Goal: Complete application form: Complete application form

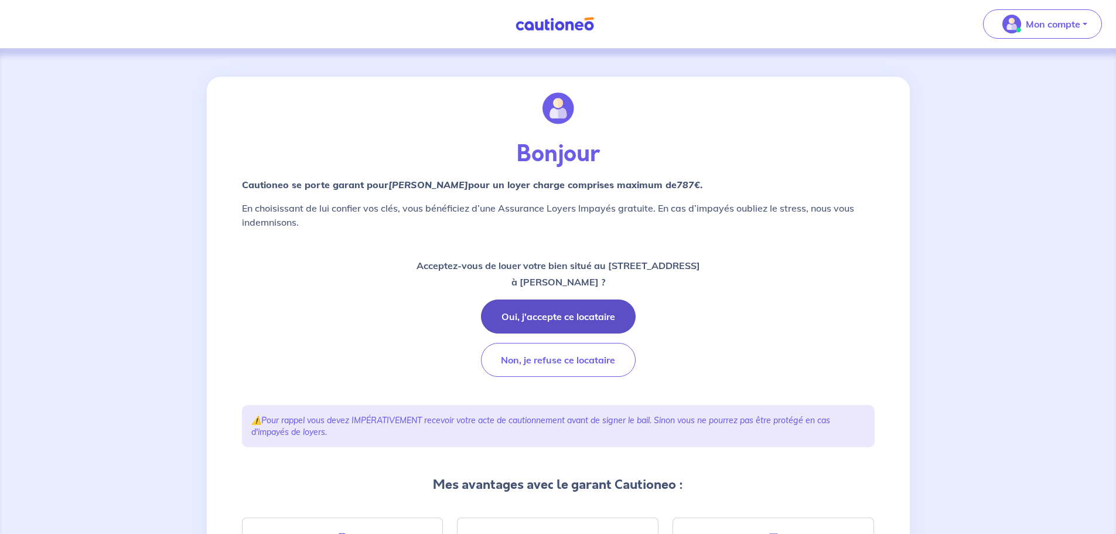
drag, startPoint x: 572, startPoint y: 315, endPoint x: 580, endPoint y: 309, distance: 10.1
click at [573, 314] on button "Oui, j'accepte ce locataire" at bounding box center [558, 316] width 155 height 34
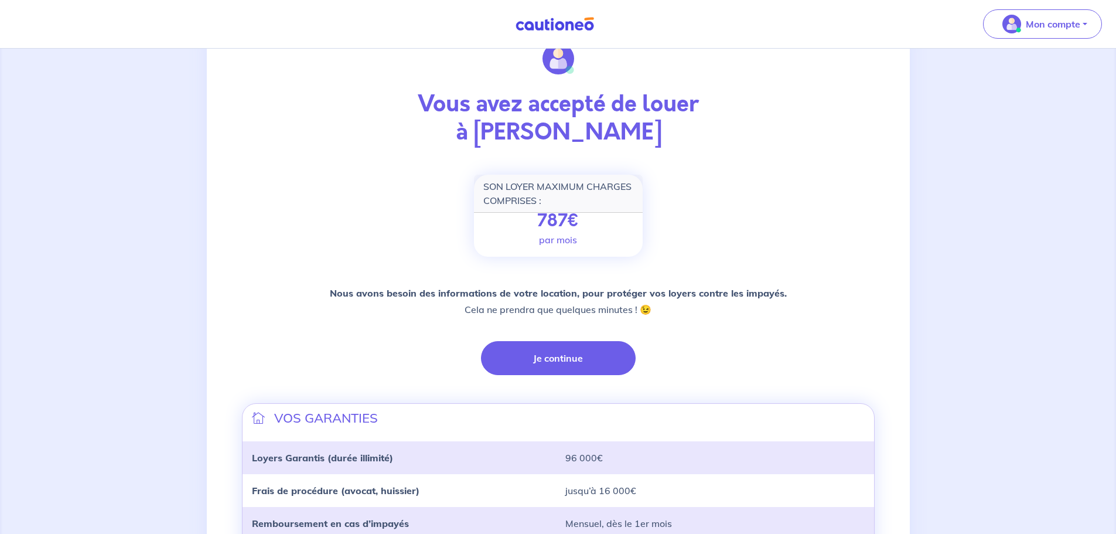
scroll to position [117, 0]
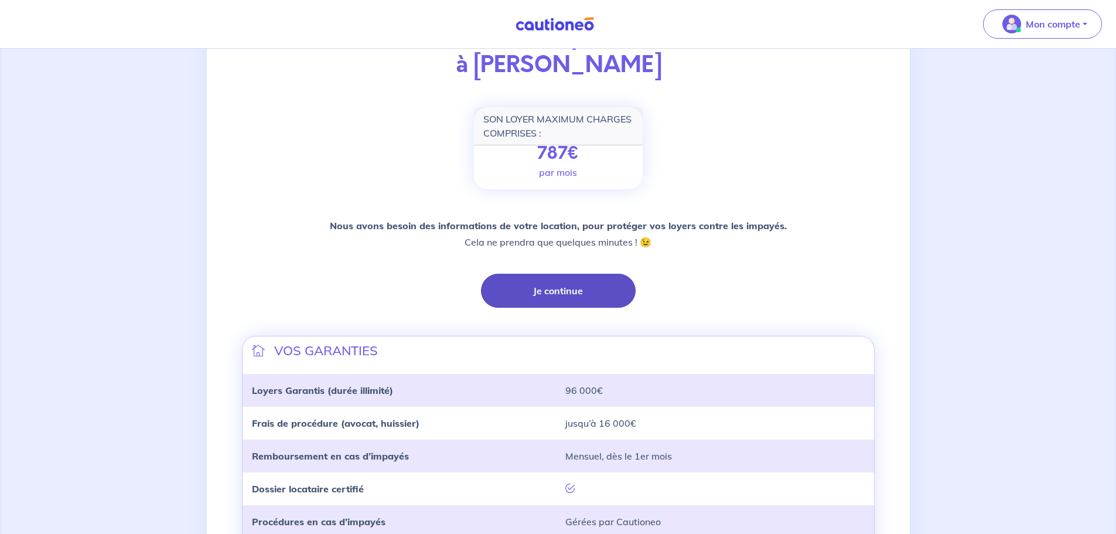
click at [577, 288] on button "Je continue" at bounding box center [558, 291] width 155 height 34
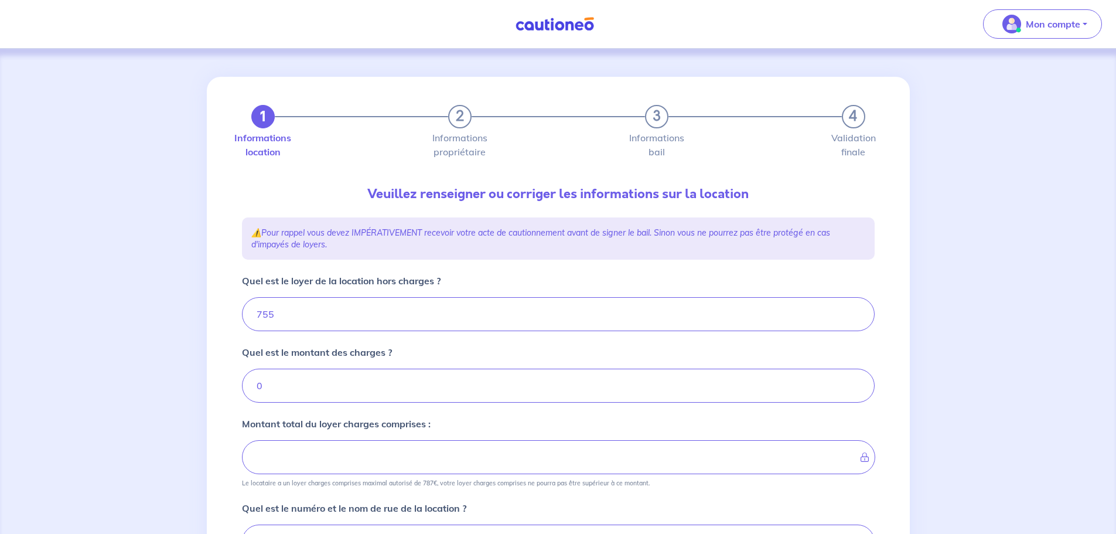
type input "755"
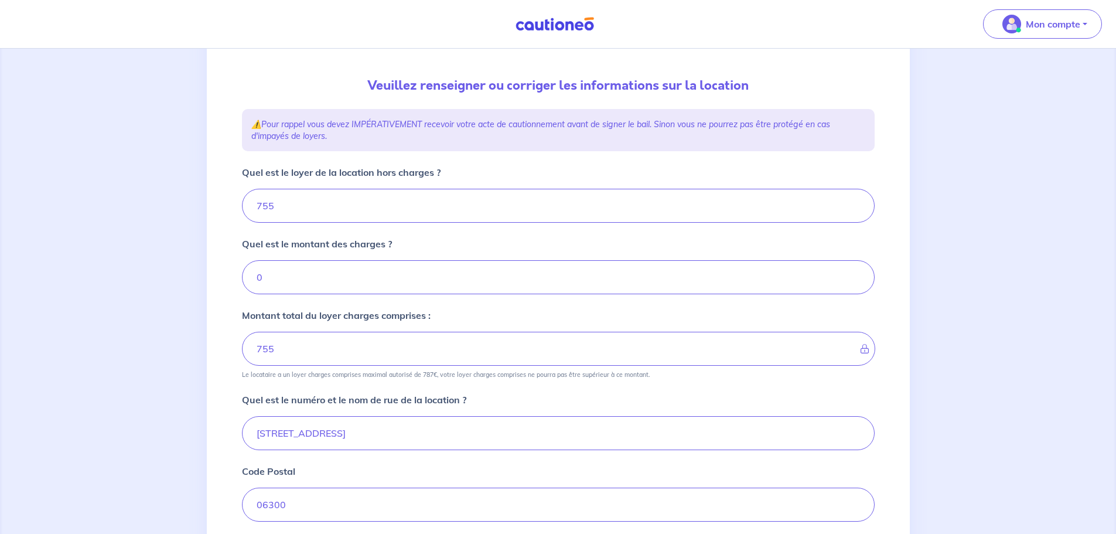
scroll to position [176, 0]
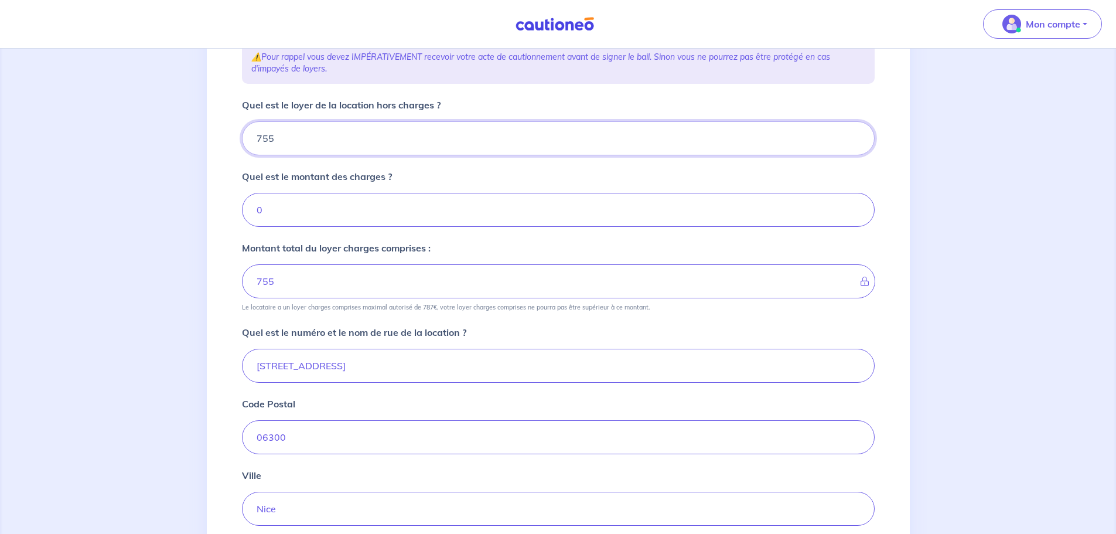
drag, startPoint x: 291, startPoint y: 138, endPoint x: 246, endPoint y: 135, distance: 45.8
click at [246, 135] on input "755" at bounding box center [558, 138] width 633 height 34
type input "73"
type input "7"
type input "730"
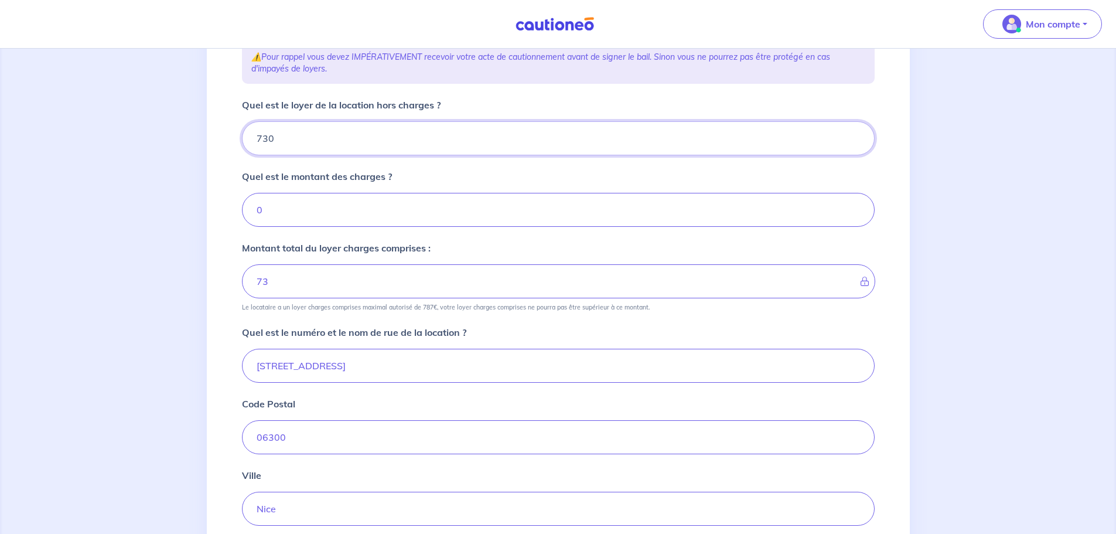
type input "730"
drag, startPoint x: 269, startPoint y: 209, endPoint x: 234, endPoint y: 209, distance: 34.6
click at [240, 209] on div "1 2 3 4 Informations location Informations propriétaire Informations bail Valid…" at bounding box center [558, 293] width 647 height 785
type input "25"
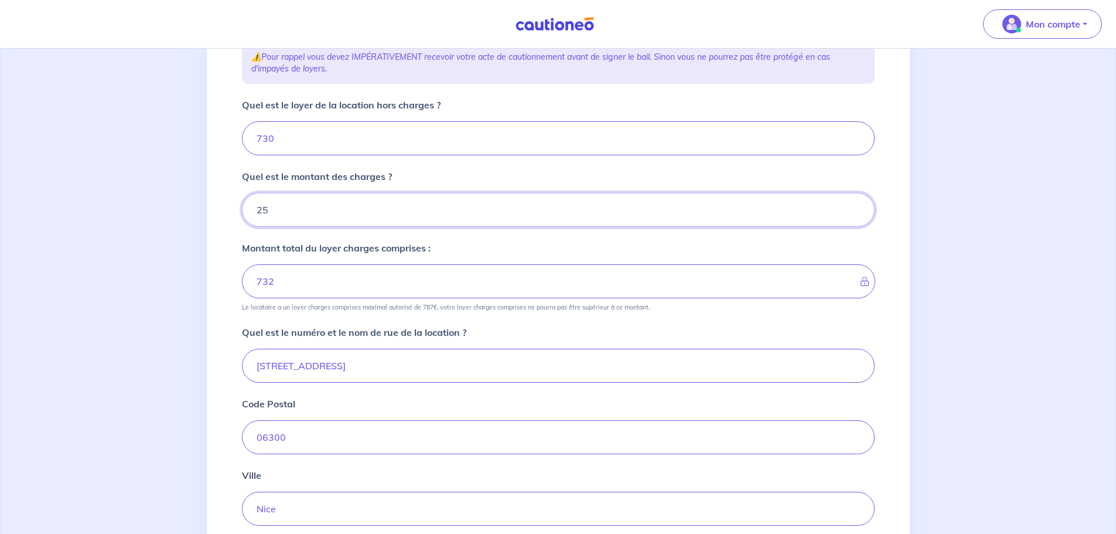
type input "755"
type input "25"
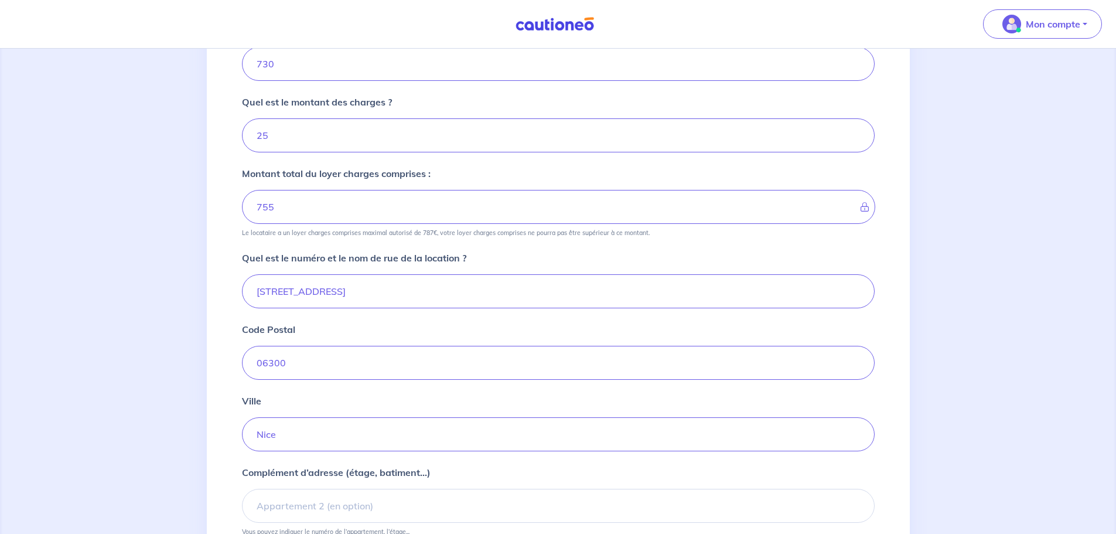
scroll to position [366, 0]
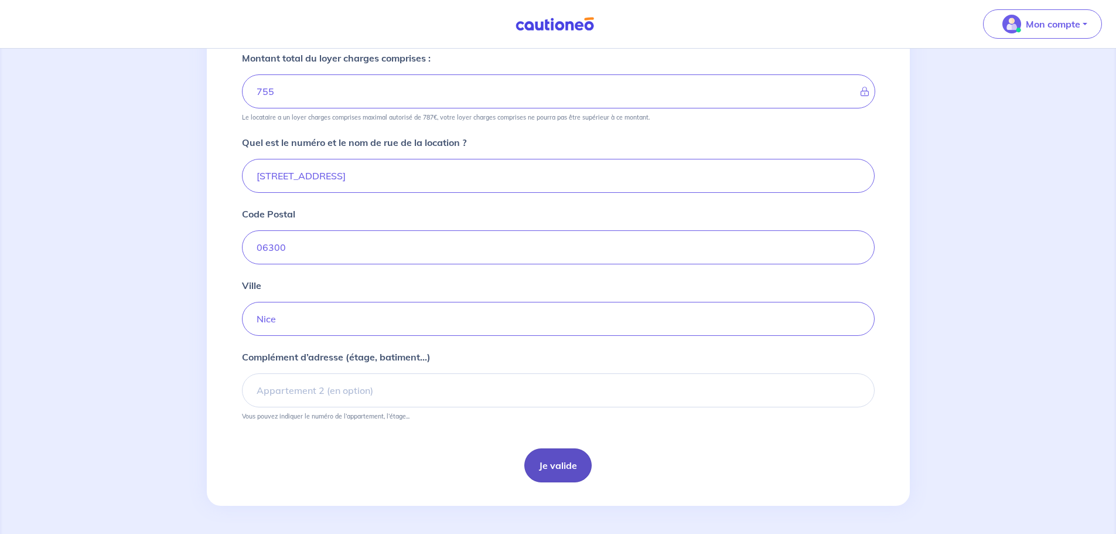
click at [564, 462] on button "Je valide" at bounding box center [558, 465] width 67 height 34
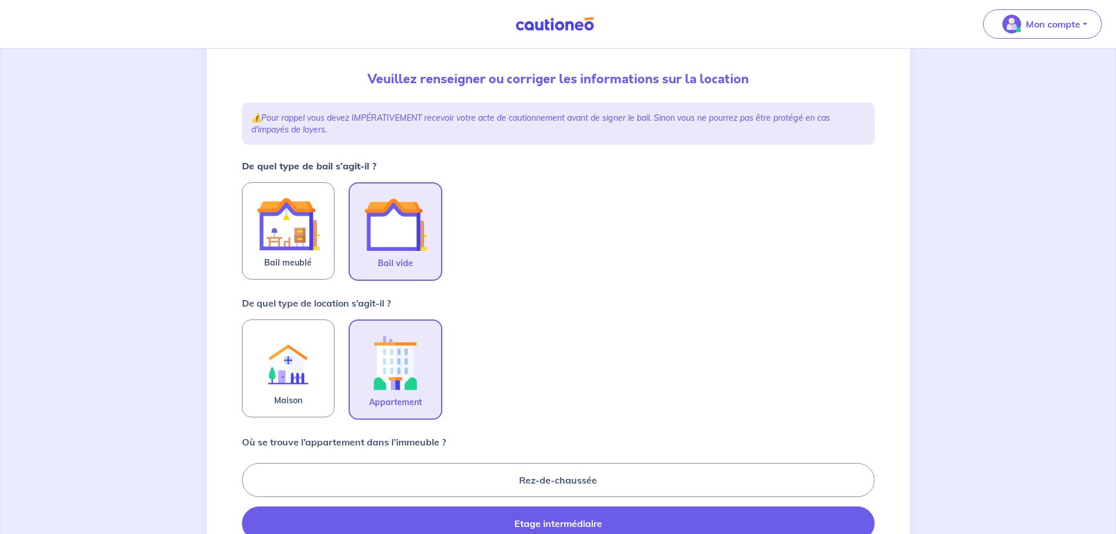
scroll to position [117, 0]
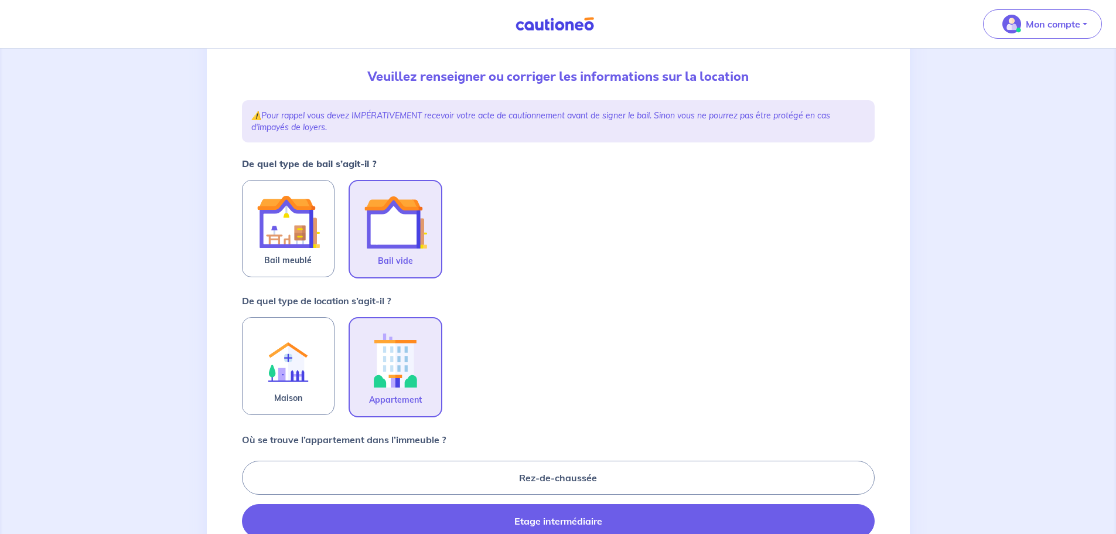
click at [398, 226] on img at bounding box center [395, 221] width 63 height 63
click at [0, 0] on input "Bail vide" at bounding box center [0, 0] width 0 height 0
click at [379, 362] on img at bounding box center [395, 360] width 63 height 65
click at [0, 0] on input "Appartement" at bounding box center [0, 0] width 0 height 0
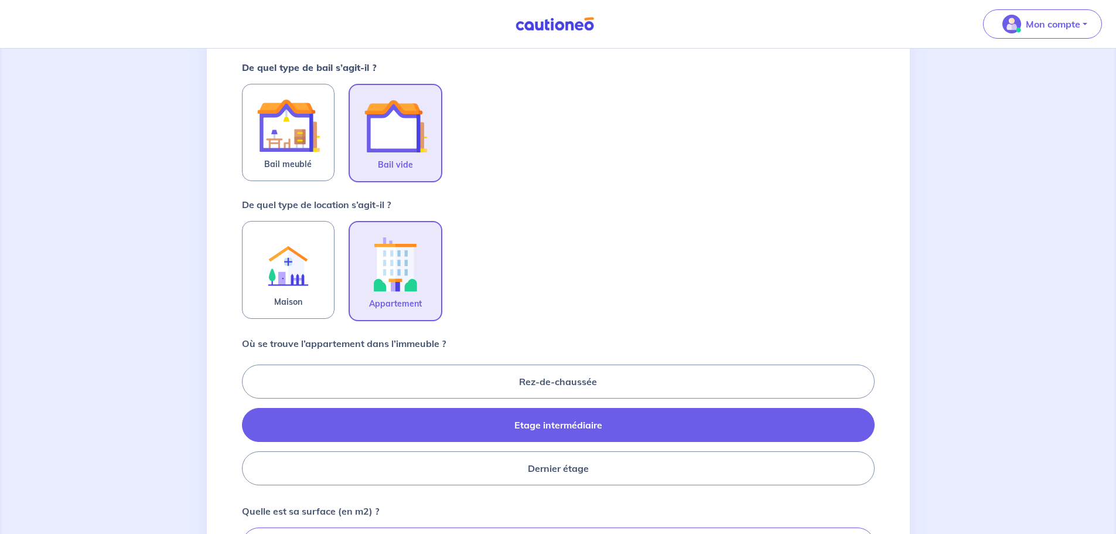
scroll to position [293, 0]
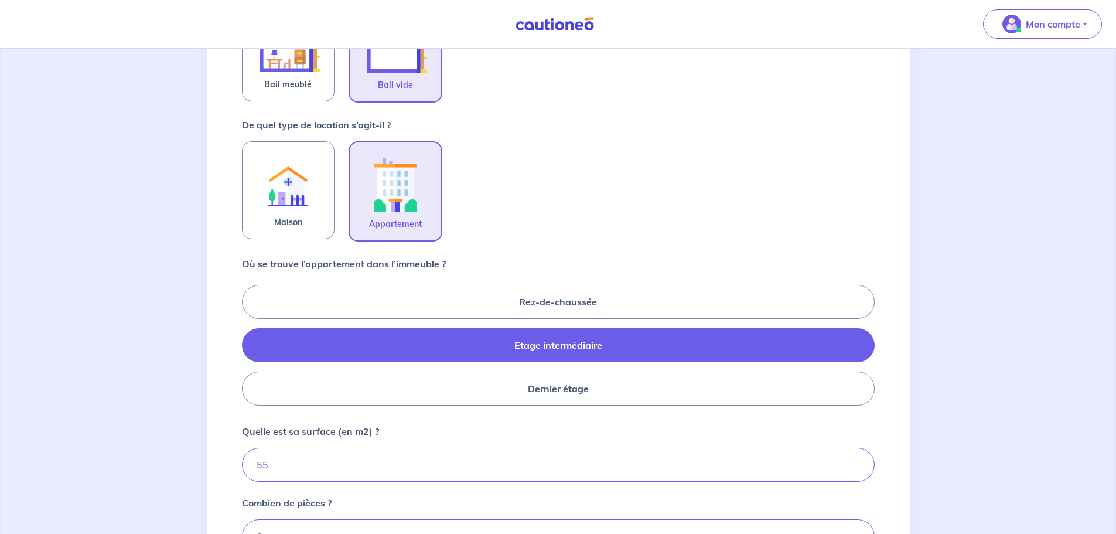
click at [558, 349] on label "Etage intermédiaire" at bounding box center [558, 345] width 633 height 34
click at [250, 349] on input "Etage intermédiaire" at bounding box center [246, 345] width 8 height 8
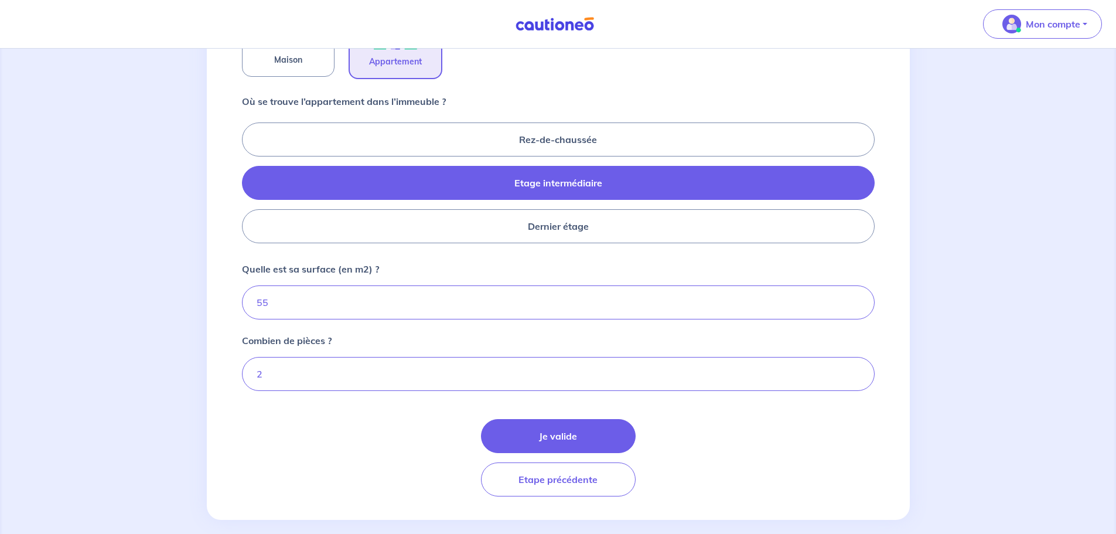
scroll to position [469, 0]
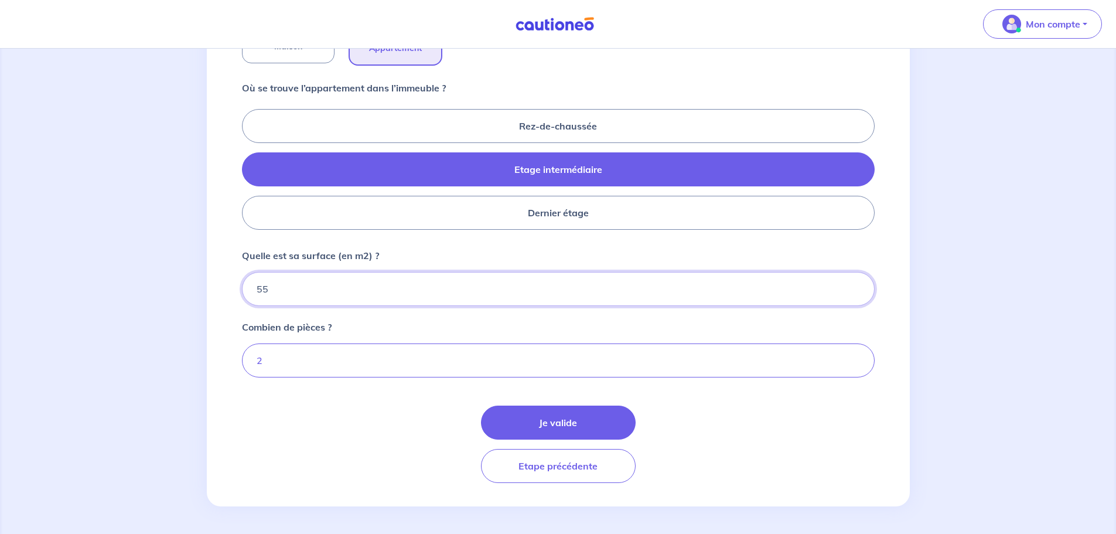
drag, startPoint x: 275, startPoint y: 285, endPoint x: 244, endPoint y: 287, distance: 31.7
click at [244, 287] on input "55" at bounding box center [558, 289] width 633 height 34
type input "49"
type input "49.60"
click at [574, 424] on button "Je valide" at bounding box center [558, 423] width 155 height 34
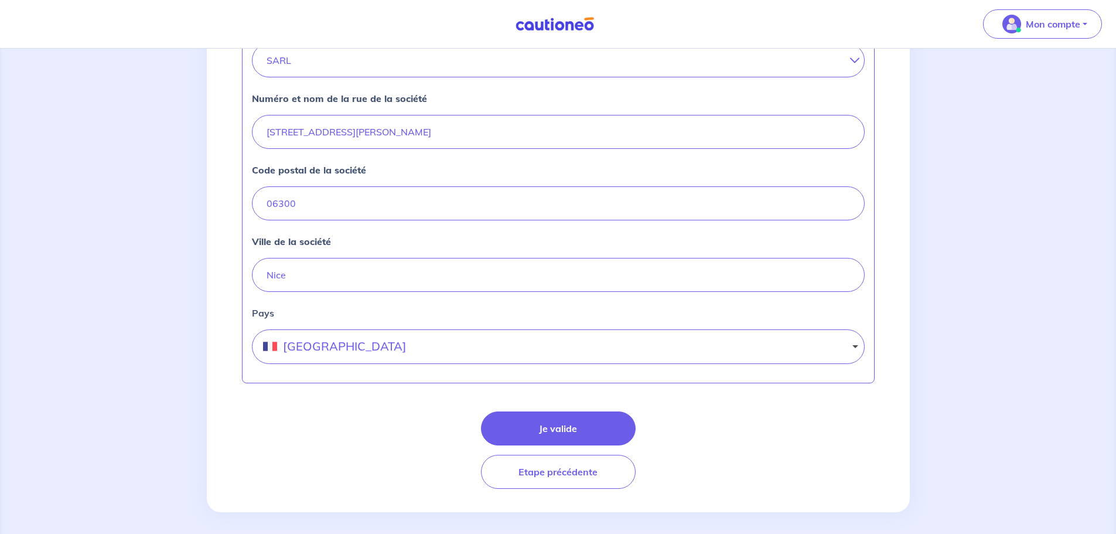
scroll to position [460, 0]
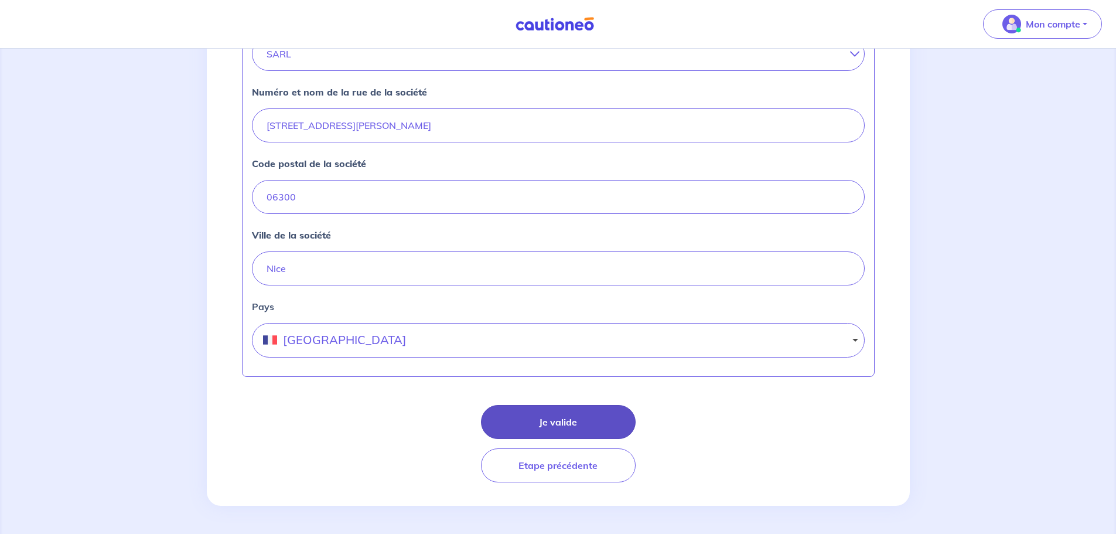
click at [575, 414] on button "Je valide" at bounding box center [558, 422] width 155 height 34
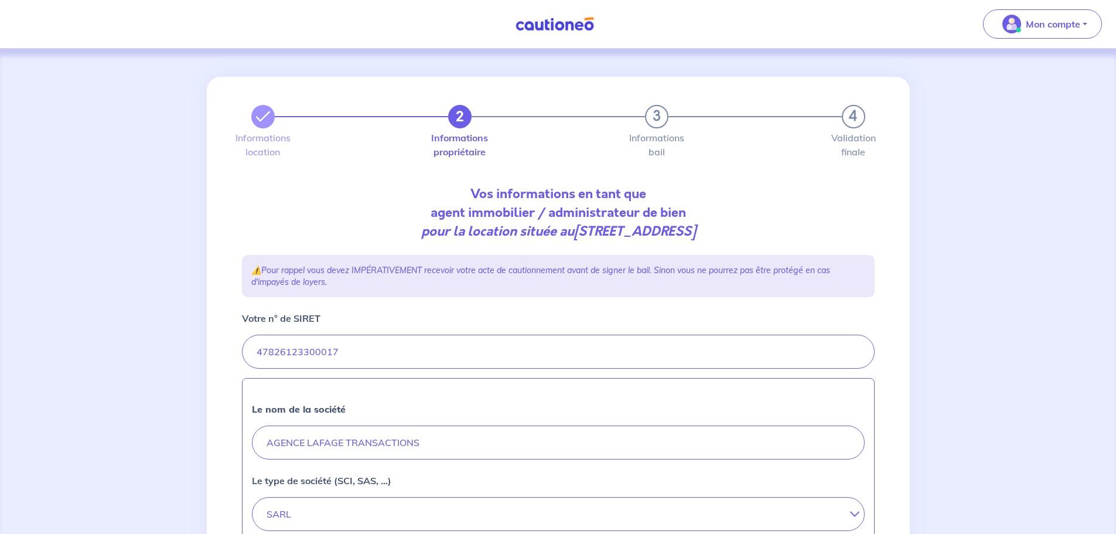
select select "FR"
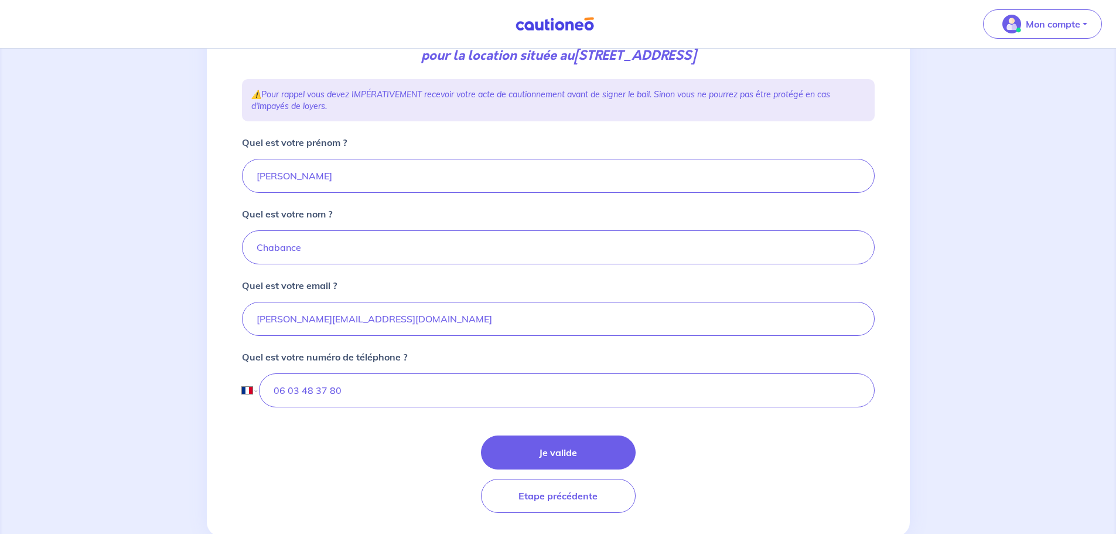
scroll to position [206, 0]
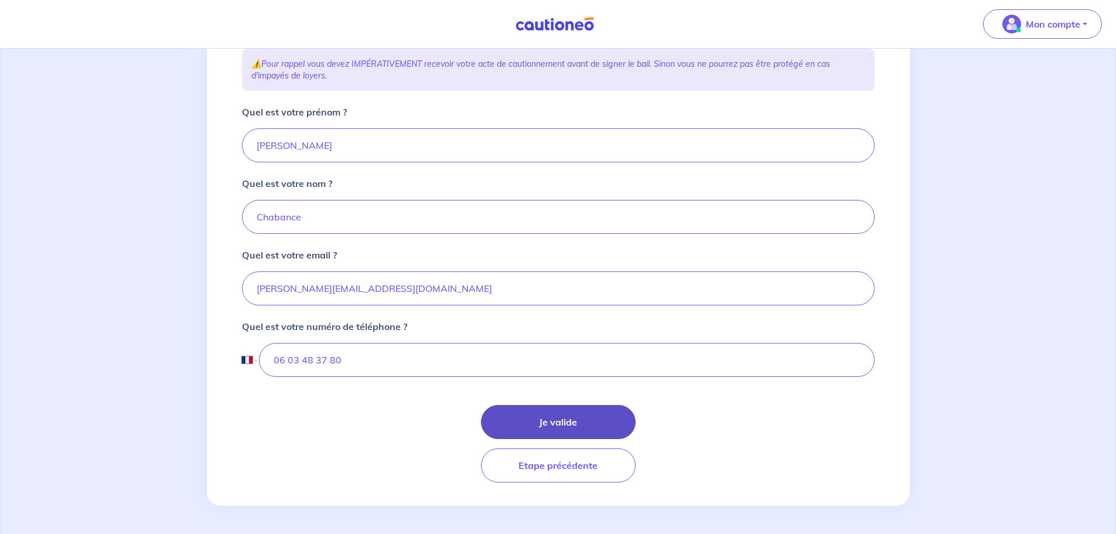
click at [573, 426] on button "Je valide" at bounding box center [558, 422] width 155 height 34
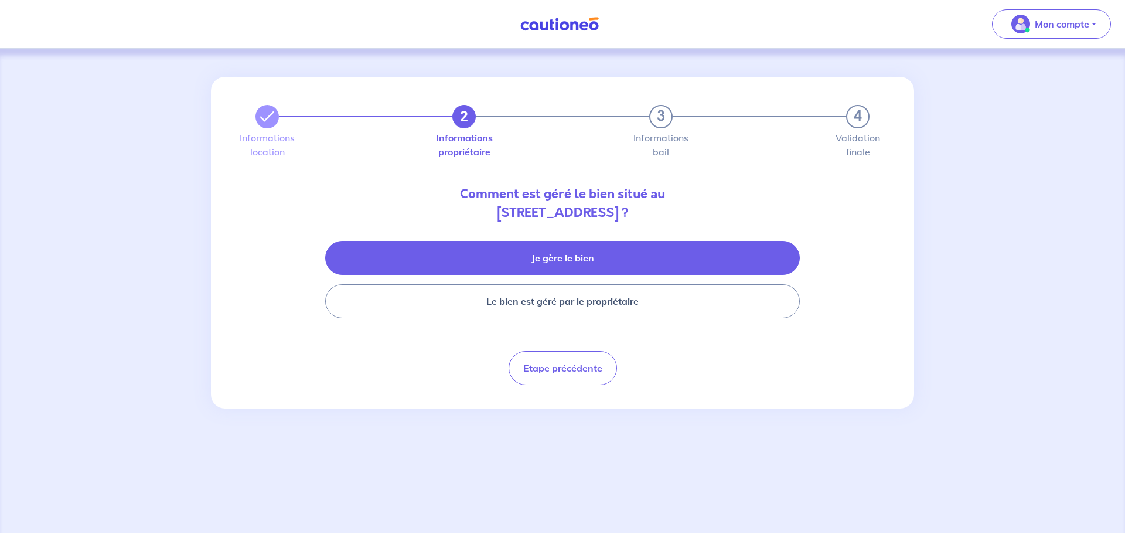
drag, startPoint x: 598, startPoint y: 257, endPoint x: 618, endPoint y: 257, distance: 19.9
click at [598, 256] on button "Je gère le bien" at bounding box center [562, 258] width 475 height 34
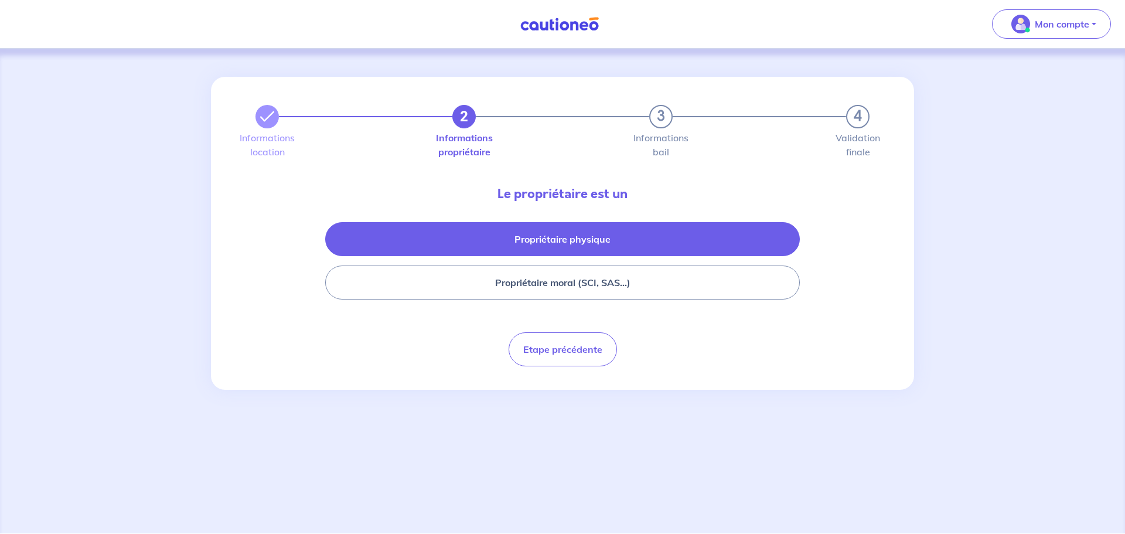
click at [595, 239] on button "Propriétaire physique" at bounding box center [562, 239] width 475 height 34
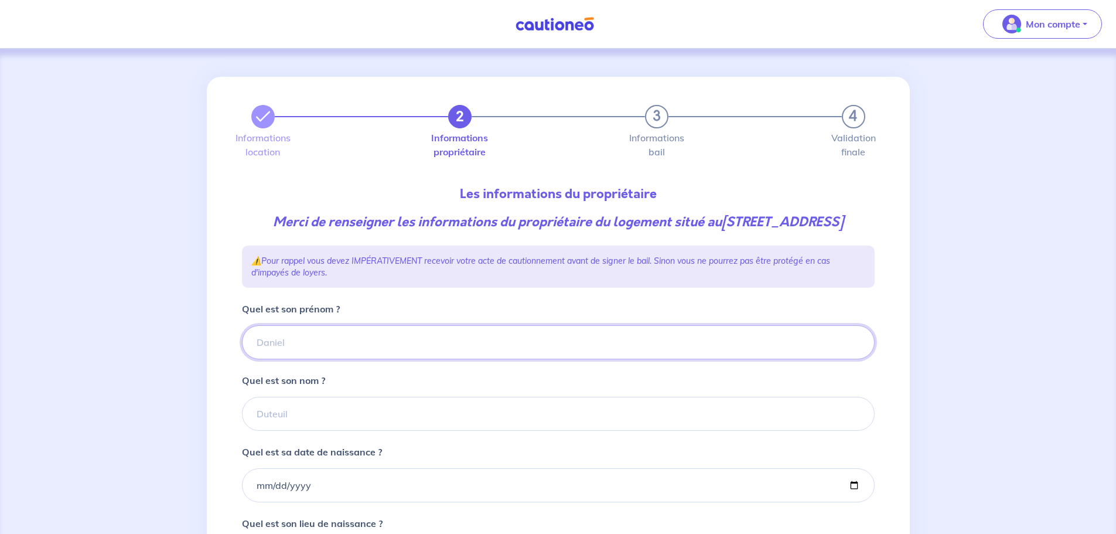
click at [305, 343] on input "Quel est son prénom ?" at bounding box center [558, 342] width 633 height 34
drag, startPoint x: 293, startPoint y: 340, endPoint x: 198, endPoint y: 349, distance: 95.3
click at [199, 348] on div "2 3 4 Informations location Informations propriétaire Informations bail Validat…" at bounding box center [558, 390] width 1116 height 682
type input "[PERSON_NAME]"
click at [276, 414] on input "Quel est son nom ?" at bounding box center [558, 414] width 633 height 34
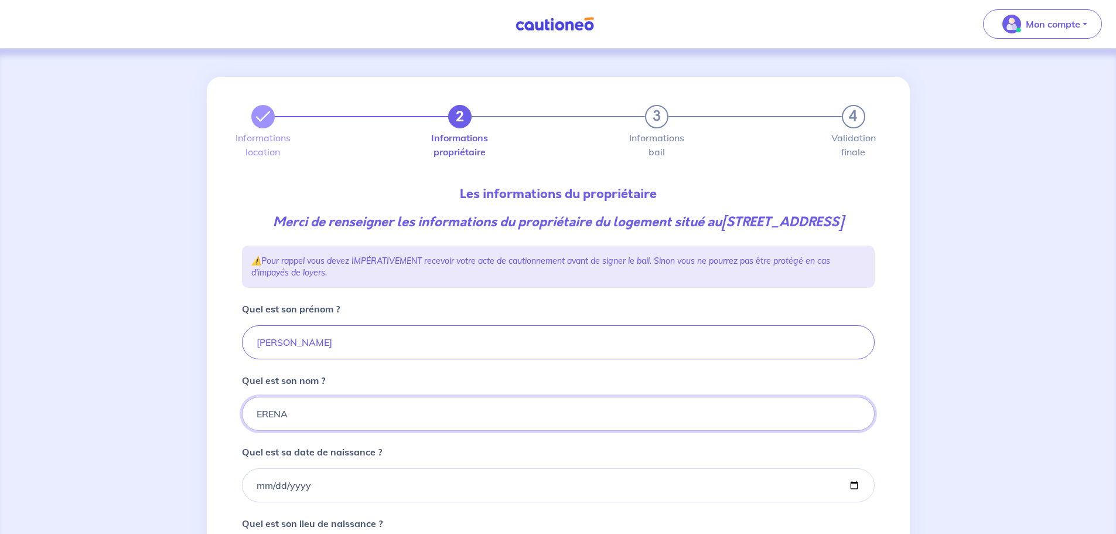
type input "ERENA"
click at [304, 481] on input "Quel est sa date de naissance ?" at bounding box center [558, 485] width 633 height 34
drag, startPoint x: 261, startPoint y: 486, endPoint x: 449, endPoint y: 446, distance: 191.7
click at [264, 485] on input "Quel est sa date de naissance ?" at bounding box center [558, 485] width 633 height 34
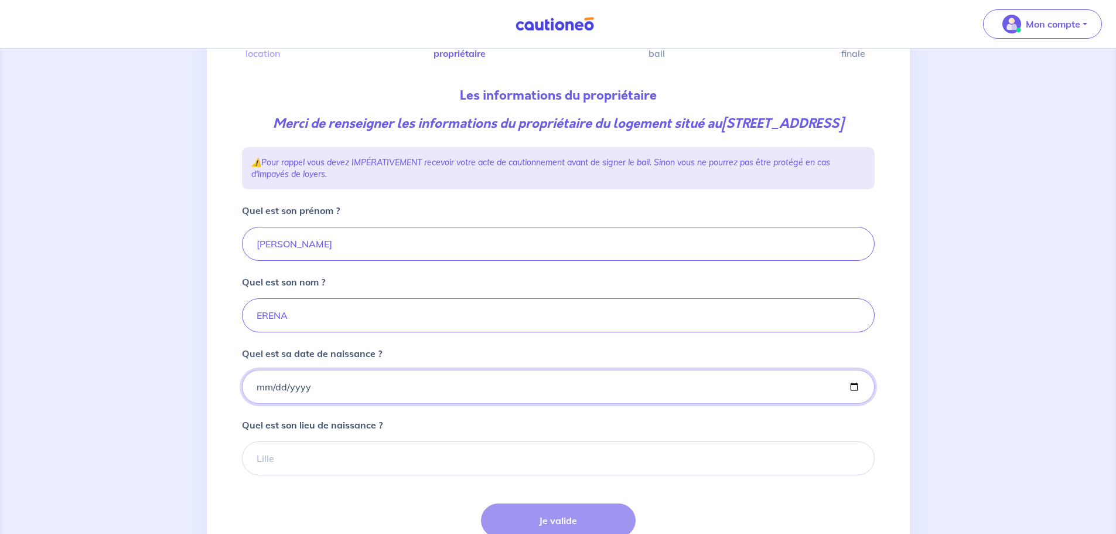
scroll to position [197, 0]
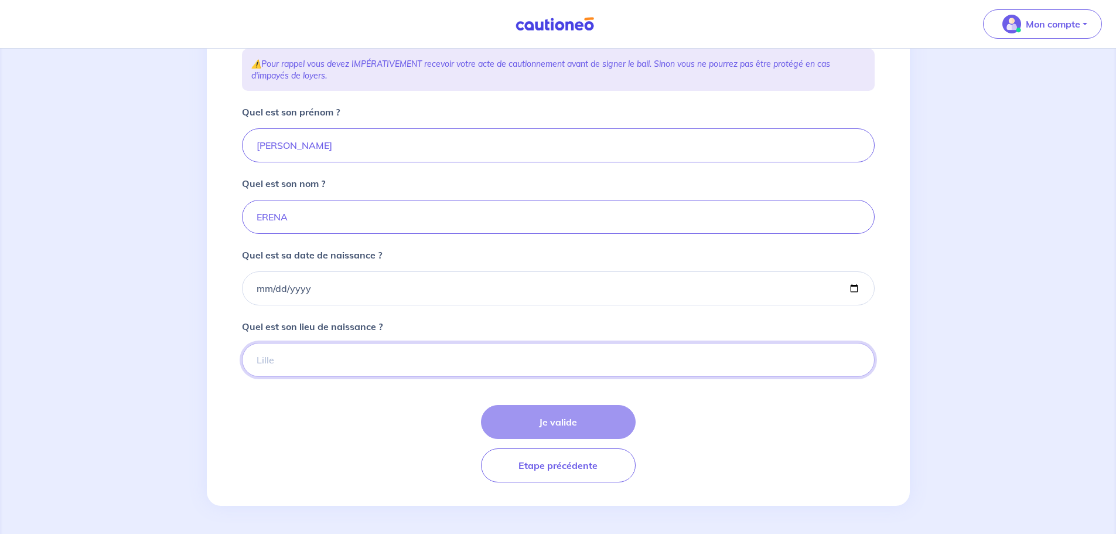
click at [271, 353] on input "Quel est son lieu de naissance ?" at bounding box center [558, 360] width 633 height 34
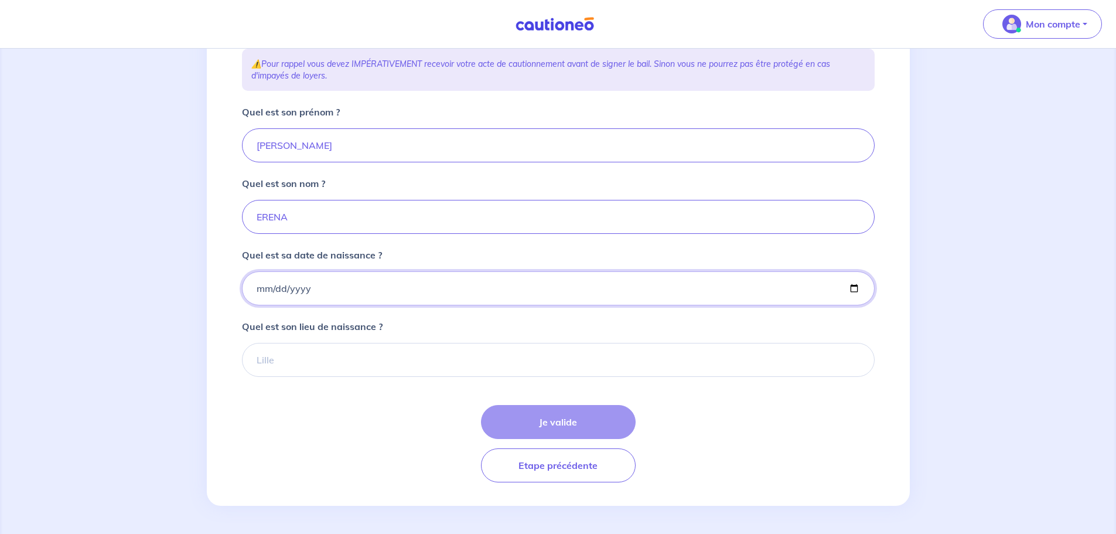
click at [304, 287] on input "Quel est sa date de naissance ?" at bounding box center [558, 288] width 633 height 34
drag, startPoint x: 254, startPoint y: 289, endPoint x: 320, endPoint y: 291, distance: 65.7
click at [320, 291] on input "Quel est sa date de naissance ?" at bounding box center [558, 288] width 633 height 34
click at [260, 288] on input "Quel est sa date de naissance ?" at bounding box center [558, 288] width 633 height 34
click at [277, 287] on input "Quel est sa date de naissance ?" at bounding box center [558, 288] width 633 height 34
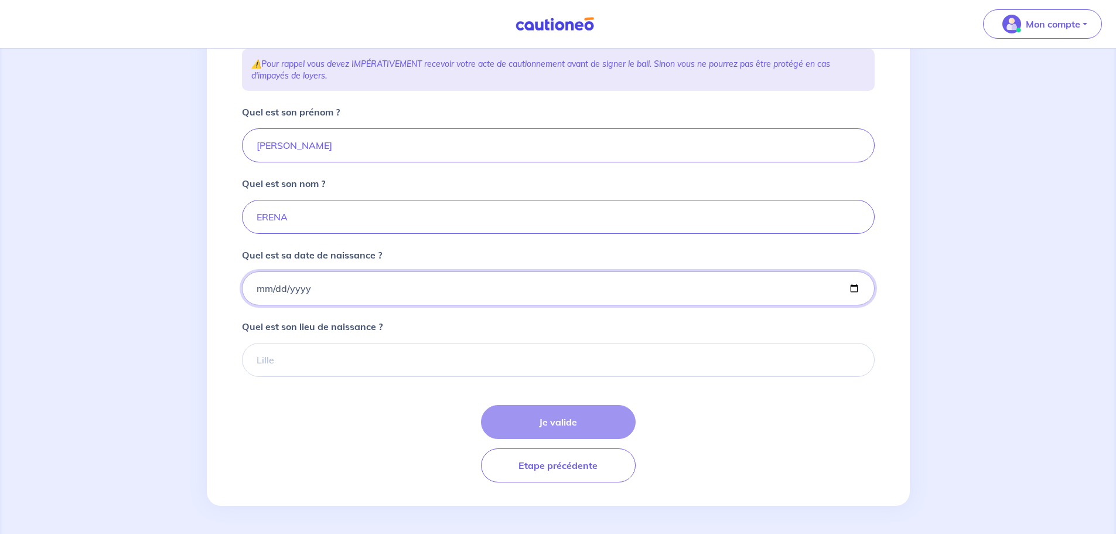
type input "0008-08-30"
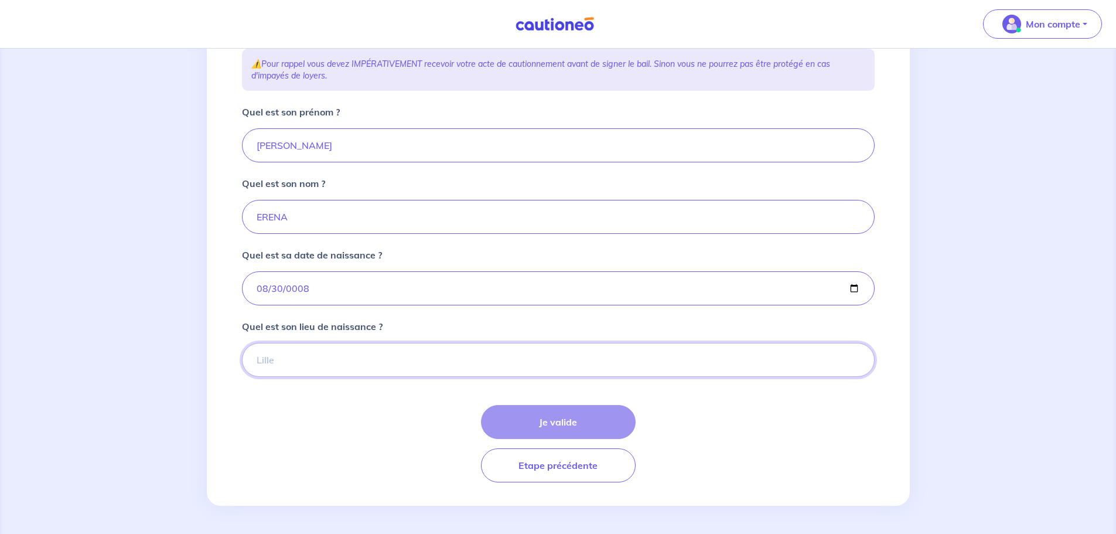
click at [274, 367] on input "Quel est son lieu de naissance ?" at bounding box center [558, 360] width 633 height 34
click at [279, 363] on input "Quel est son lieu de naissance ?" at bounding box center [558, 360] width 633 height 34
click at [269, 359] on input "Quel est son lieu de naissance ?" at bounding box center [558, 360] width 633 height 34
click at [265, 360] on input "Quel est son lieu de naissance ?" at bounding box center [558, 360] width 633 height 34
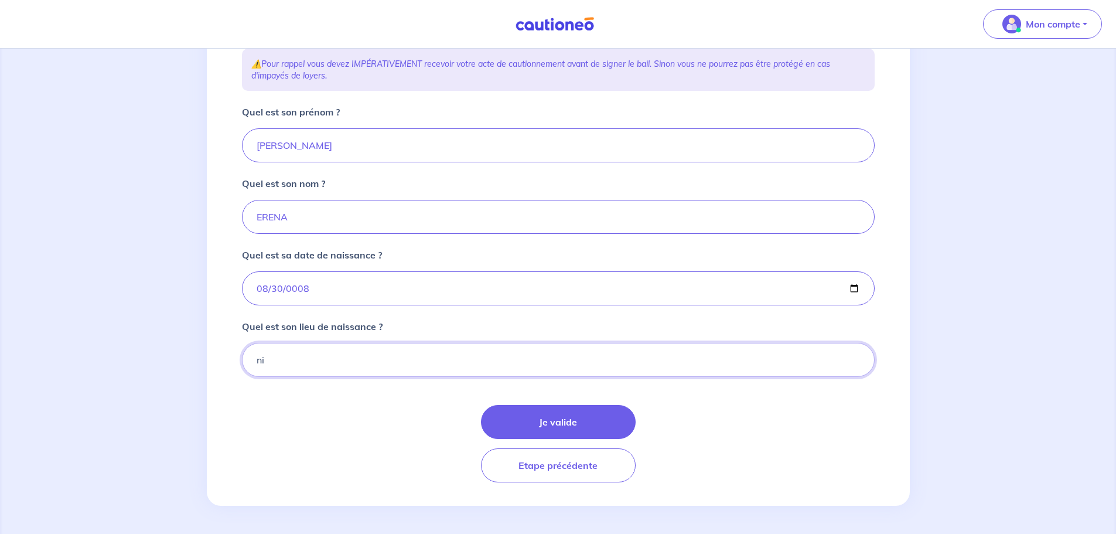
type input "n"
type input "NICE"
click at [307, 288] on input "0008-08-30" at bounding box center [558, 288] width 633 height 34
drag, startPoint x: 307, startPoint y: 288, endPoint x: 295, endPoint y: 288, distance: 11.2
click at [295, 288] on input "0008-08-30" at bounding box center [558, 288] width 633 height 34
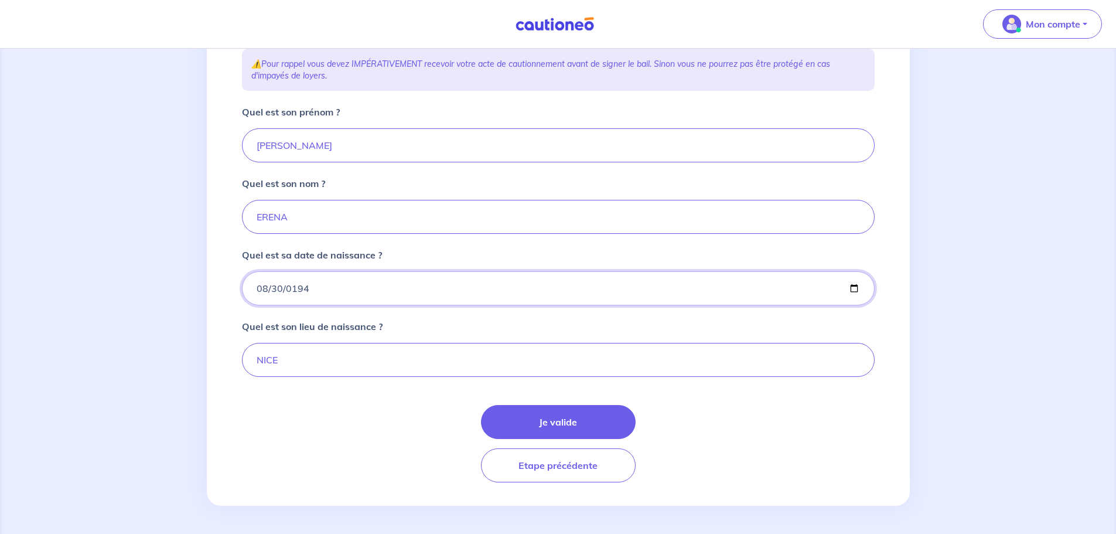
type input "[DATE]"
click at [540, 419] on button "Je valide" at bounding box center [558, 422] width 155 height 34
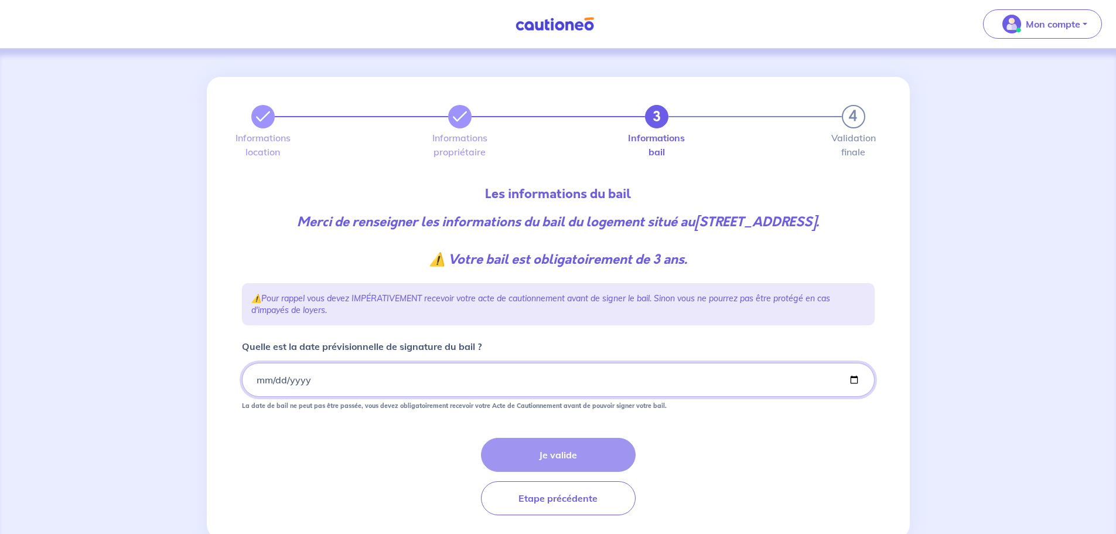
click at [280, 379] on input "Quelle est la date prévisionnelle de signature du bail ?" at bounding box center [558, 380] width 633 height 34
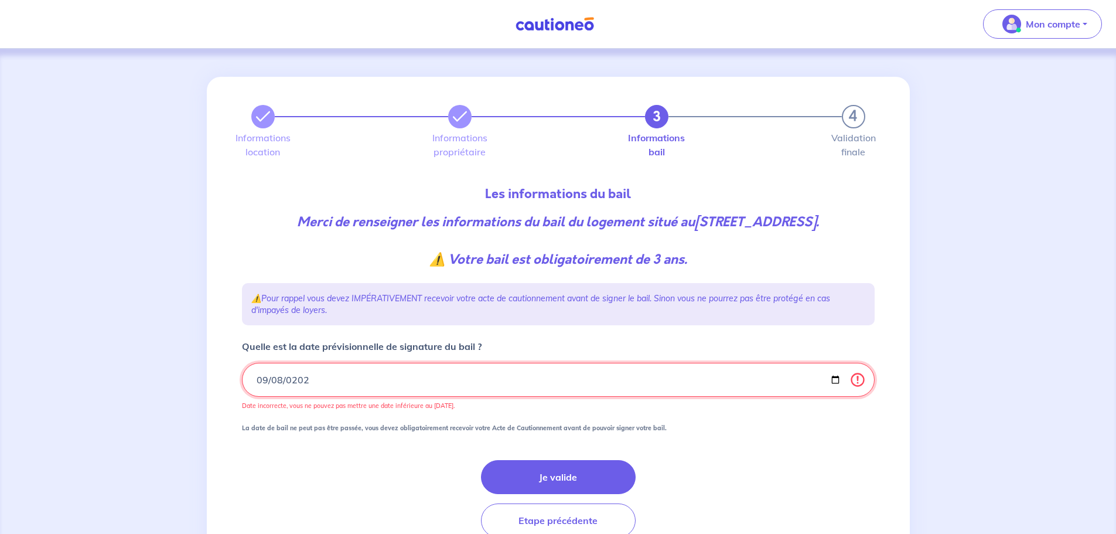
type input "[DATE]"
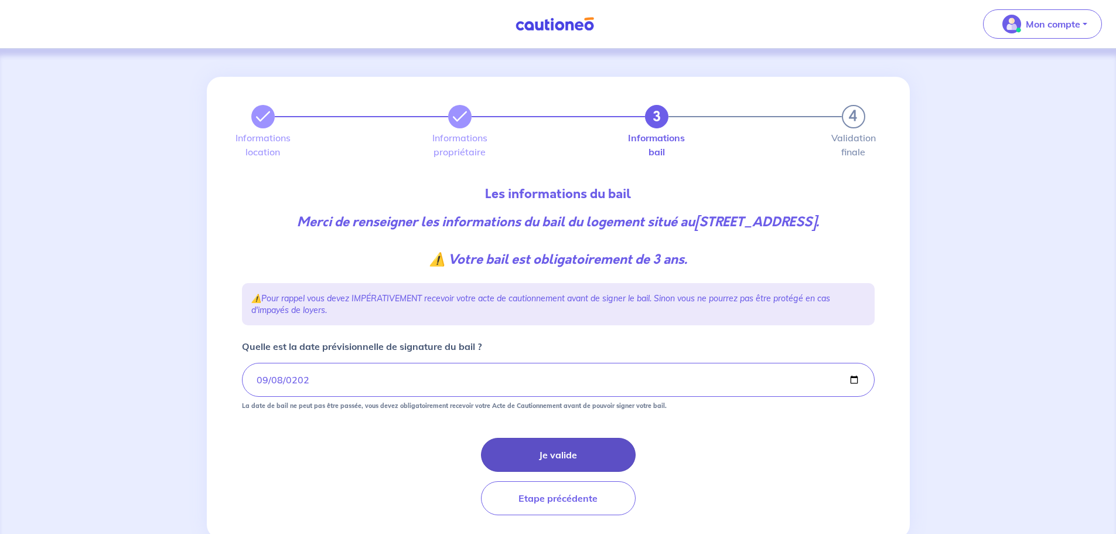
click at [578, 450] on button "Je valide" at bounding box center [558, 455] width 155 height 34
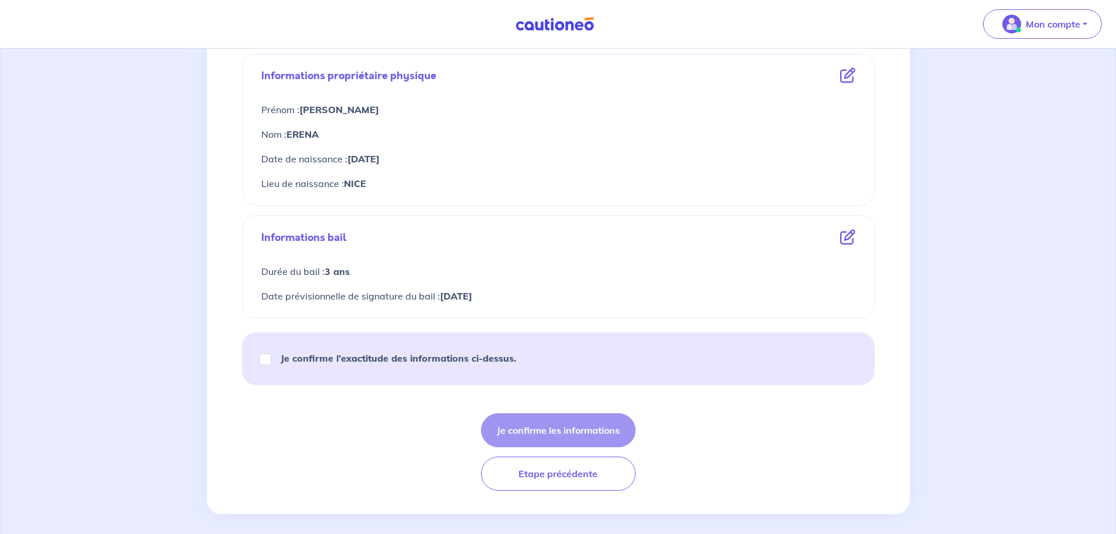
scroll to position [449, 0]
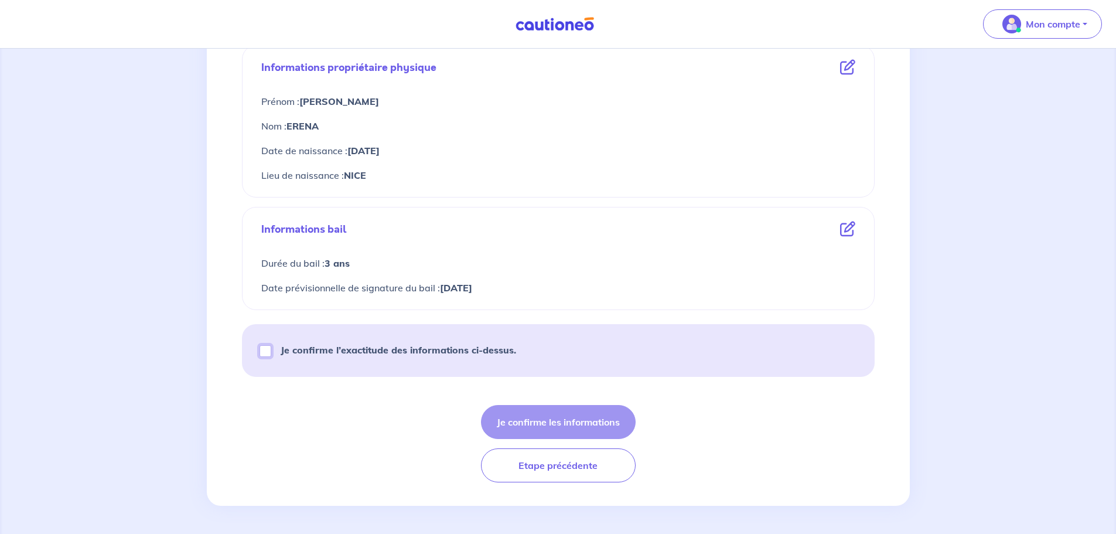
drag, startPoint x: 262, startPoint y: 354, endPoint x: 279, endPoint y: 355, distance: 17.0
click at [263, 354] on input "Je confirme l’exactitude des informations ci-dessus." at bounding box center [266, 351] width 12 height 12
checkbox input "true"
click at [561, 422] on button "Je confirme les informations" at bounding box center [558, 422] width 155 height 34
